Goal: Task Accomplishment & Management: Use online tool/utility

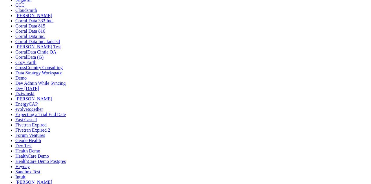
scroll to position [214, 0]
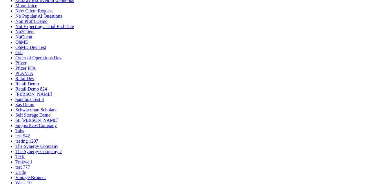
scroll to position [456, 0]
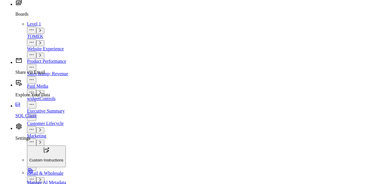
scroll to position [691, 0]
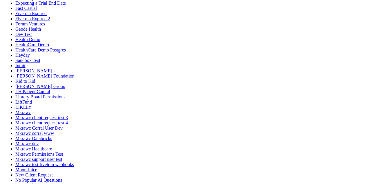
scroll to position [207, 0]
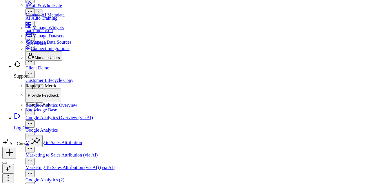
scroll to position [888, 0]
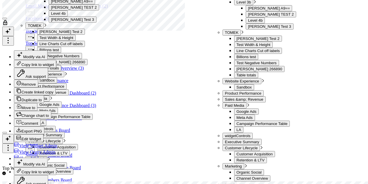
scroll to position [1253, 0]
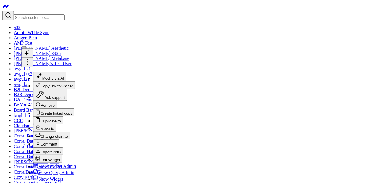
scroll to position [2, 0]
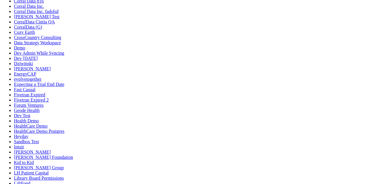
scroll to position [222, 0]
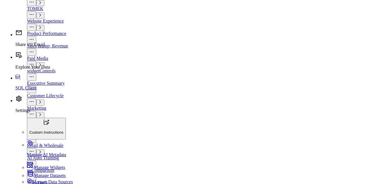
scroll to position [652, 0]
